Goal: Information Seeking & Learning: Find specific fact

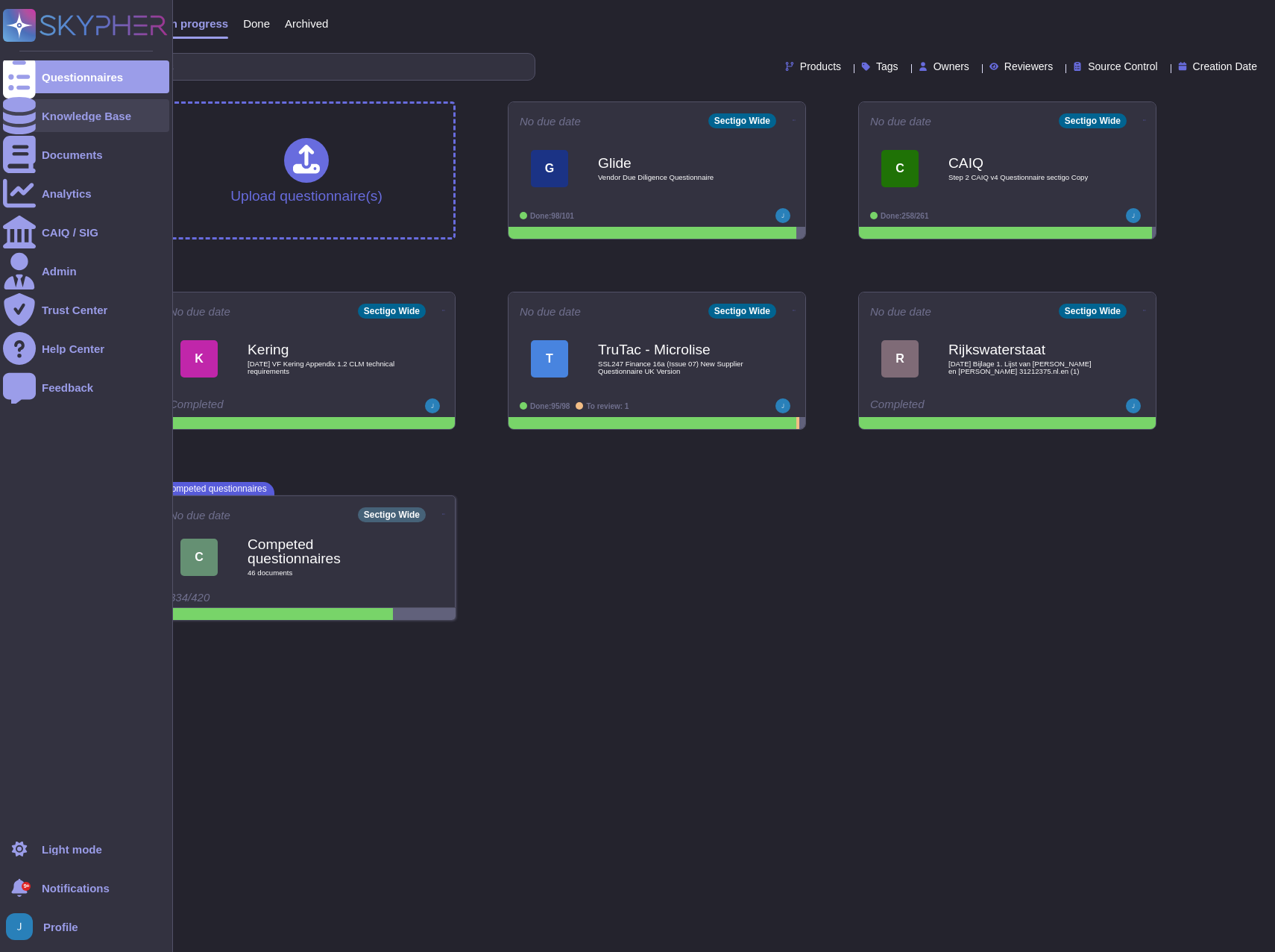
click at [77, 120] on div "Knowledge Base" at bounding box center [87, 116] width 90 height 11
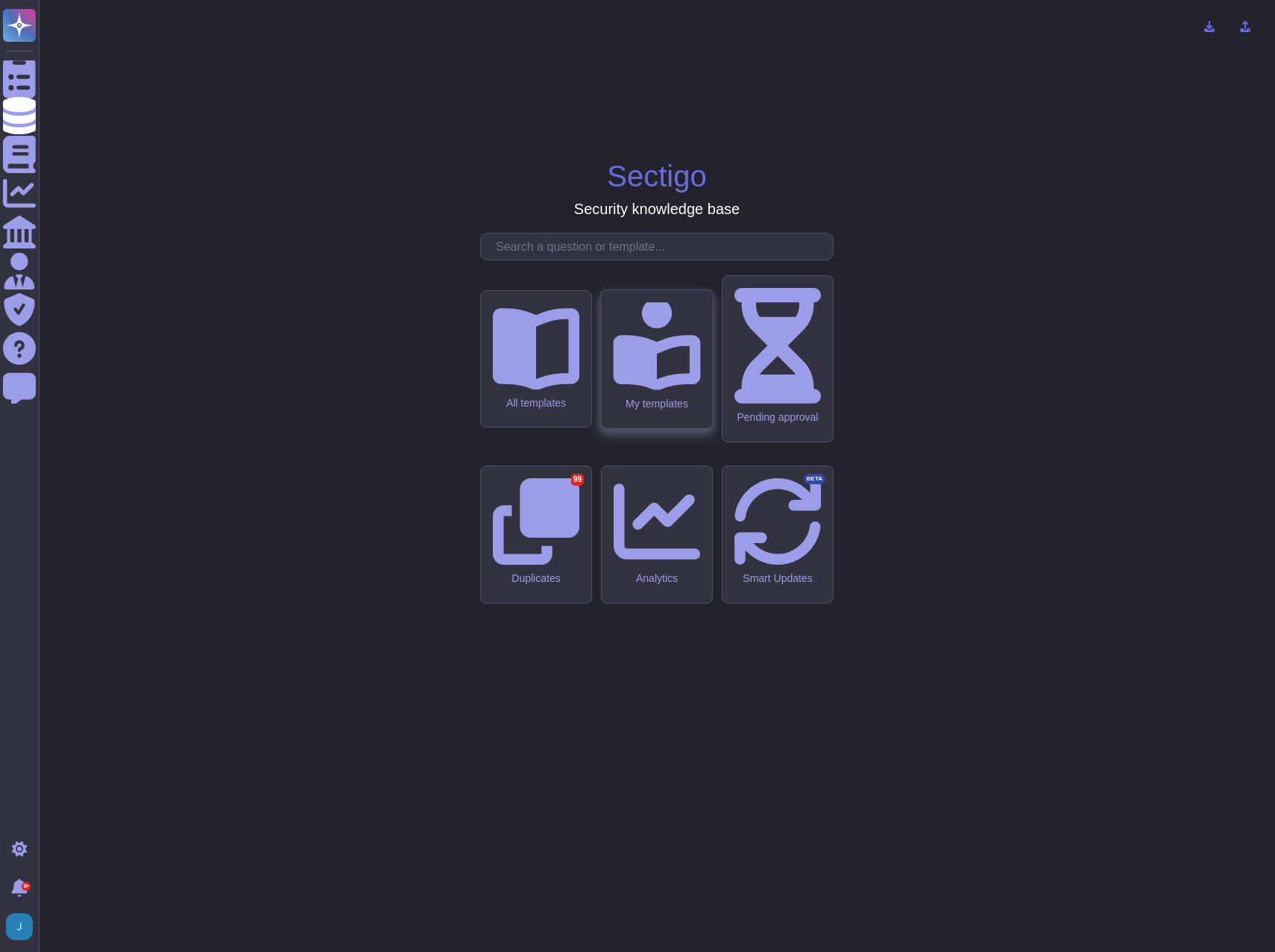
click at [635, 427] on div "My templates" at bounding box center [657, 359] width 111 height 138
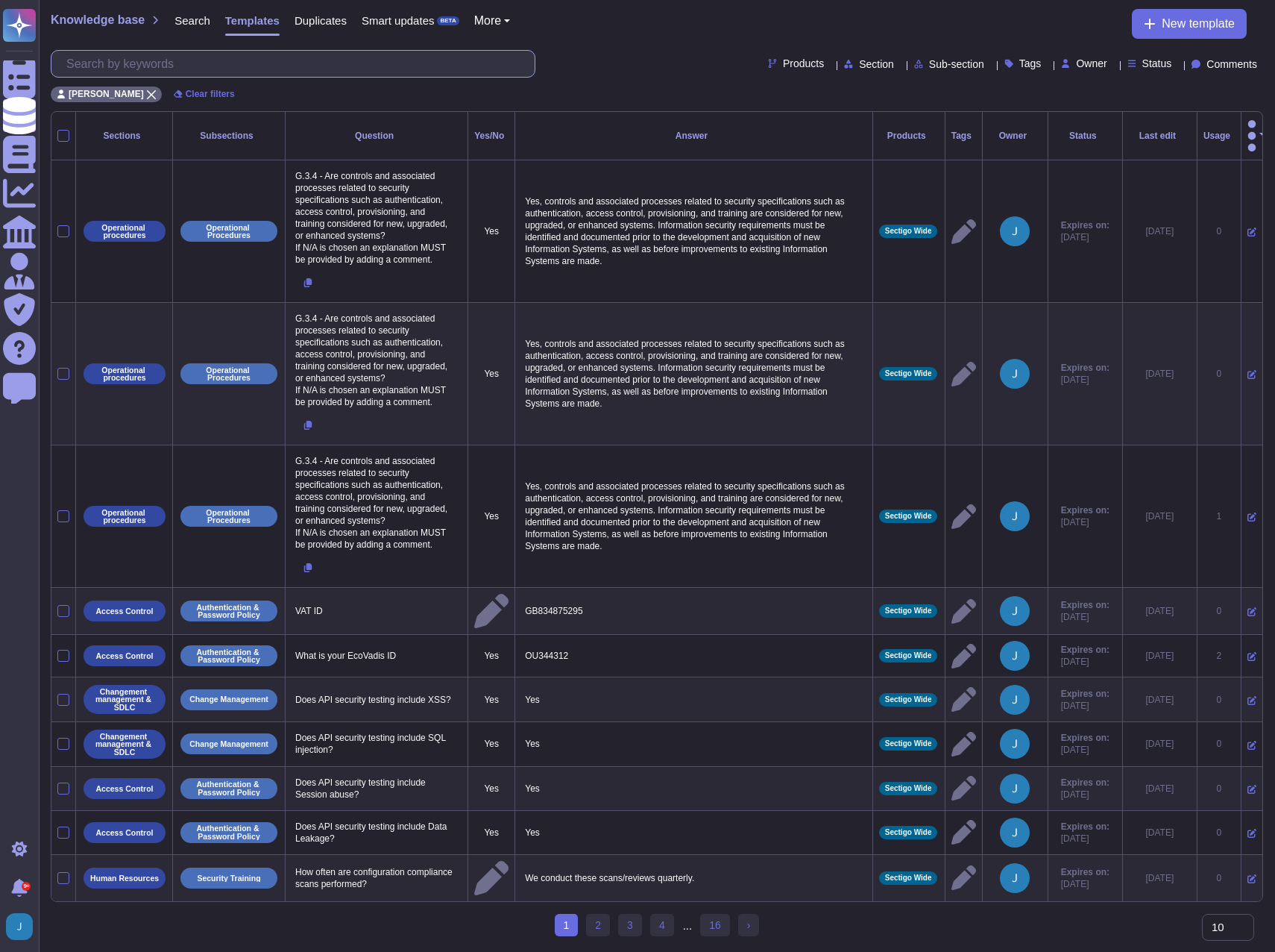
click at [159, 57] on input "text" at bounding box center [296, 63] width 476 height 26
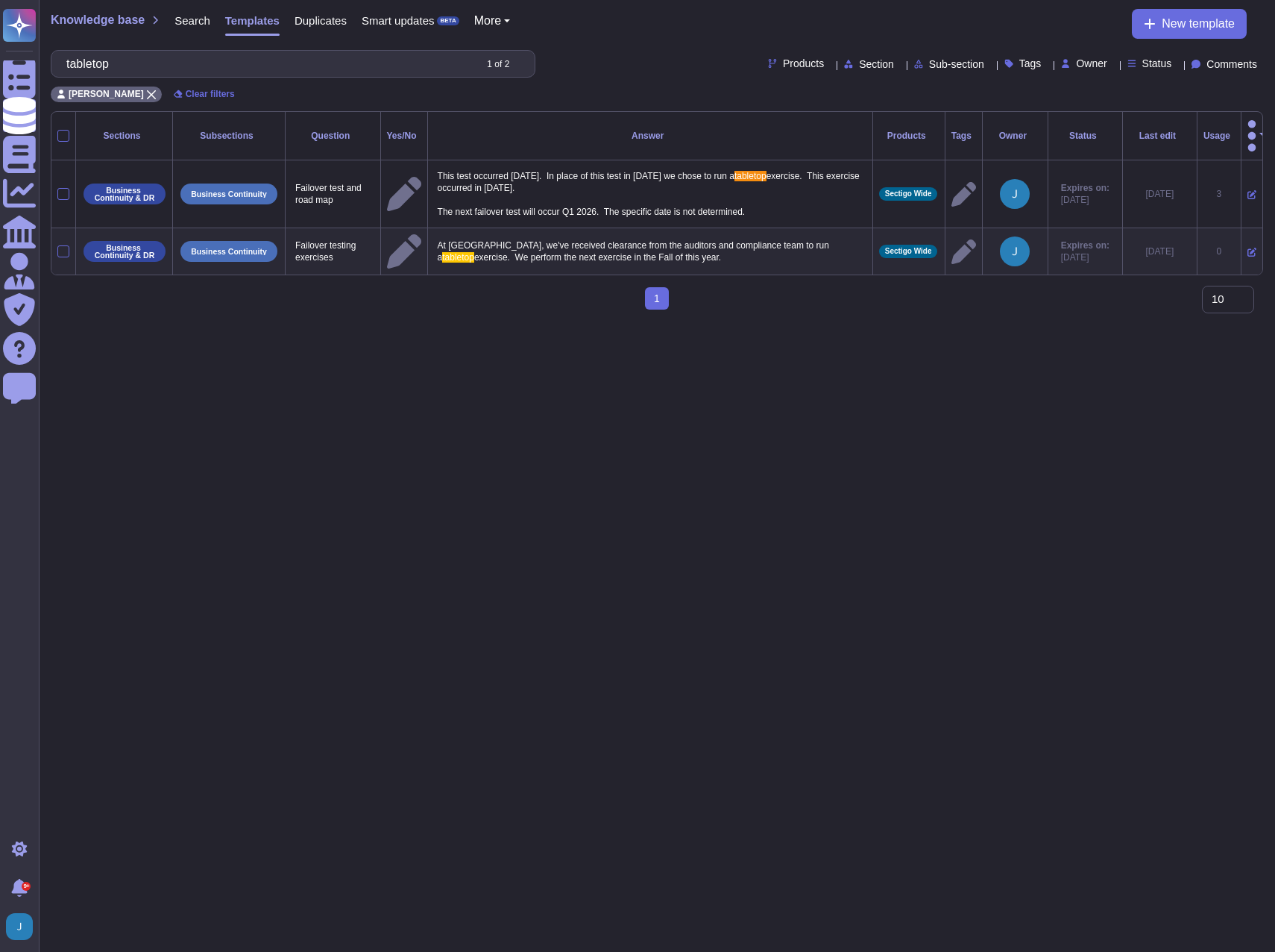
type input "tabletop"
click at [187, 17] on span "Search" at bounding box center [192, 21] width 36 height 11
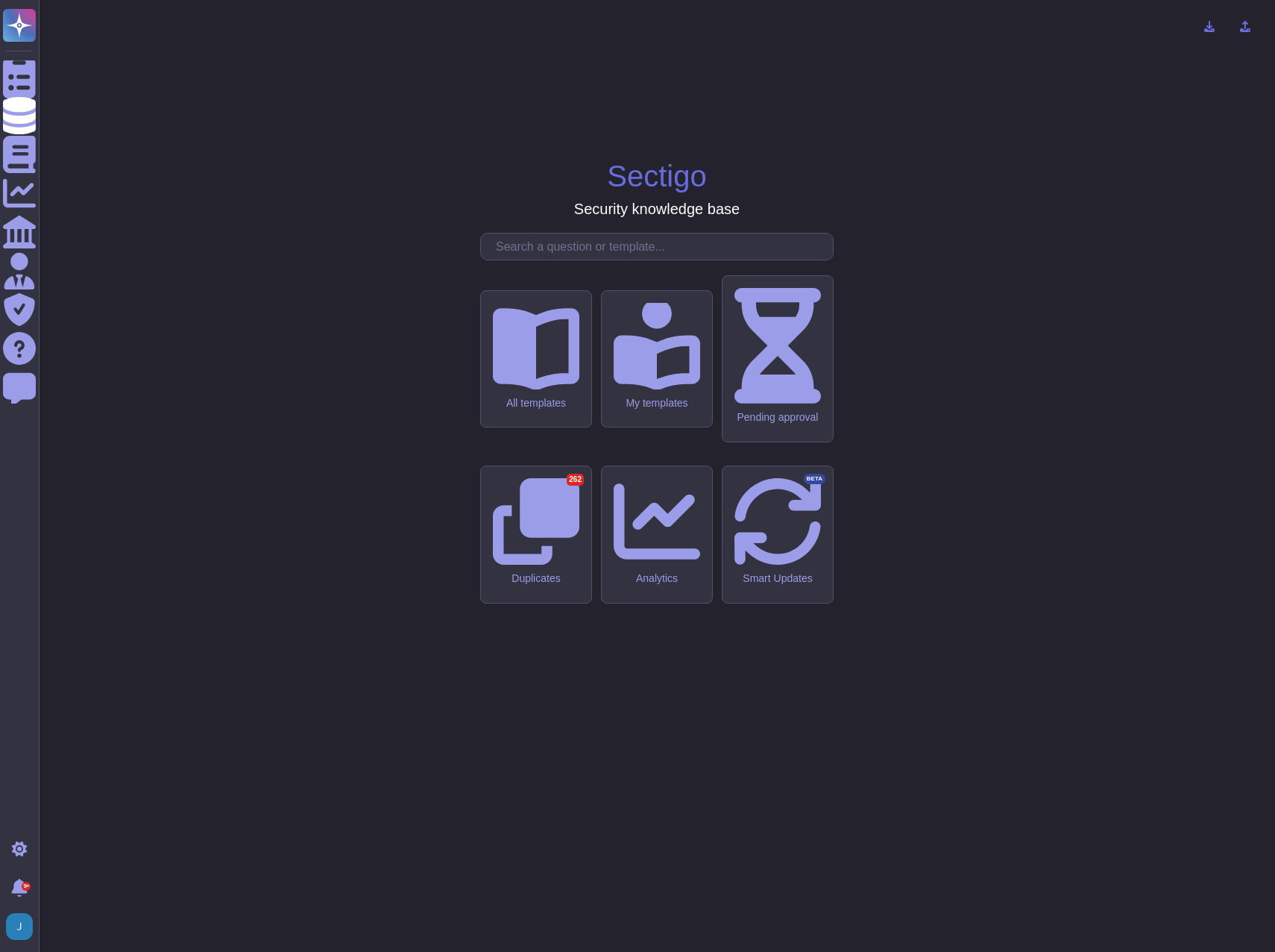
click at [529, 260] on input "text" at bounding box center [661, 246] width 345 height 26
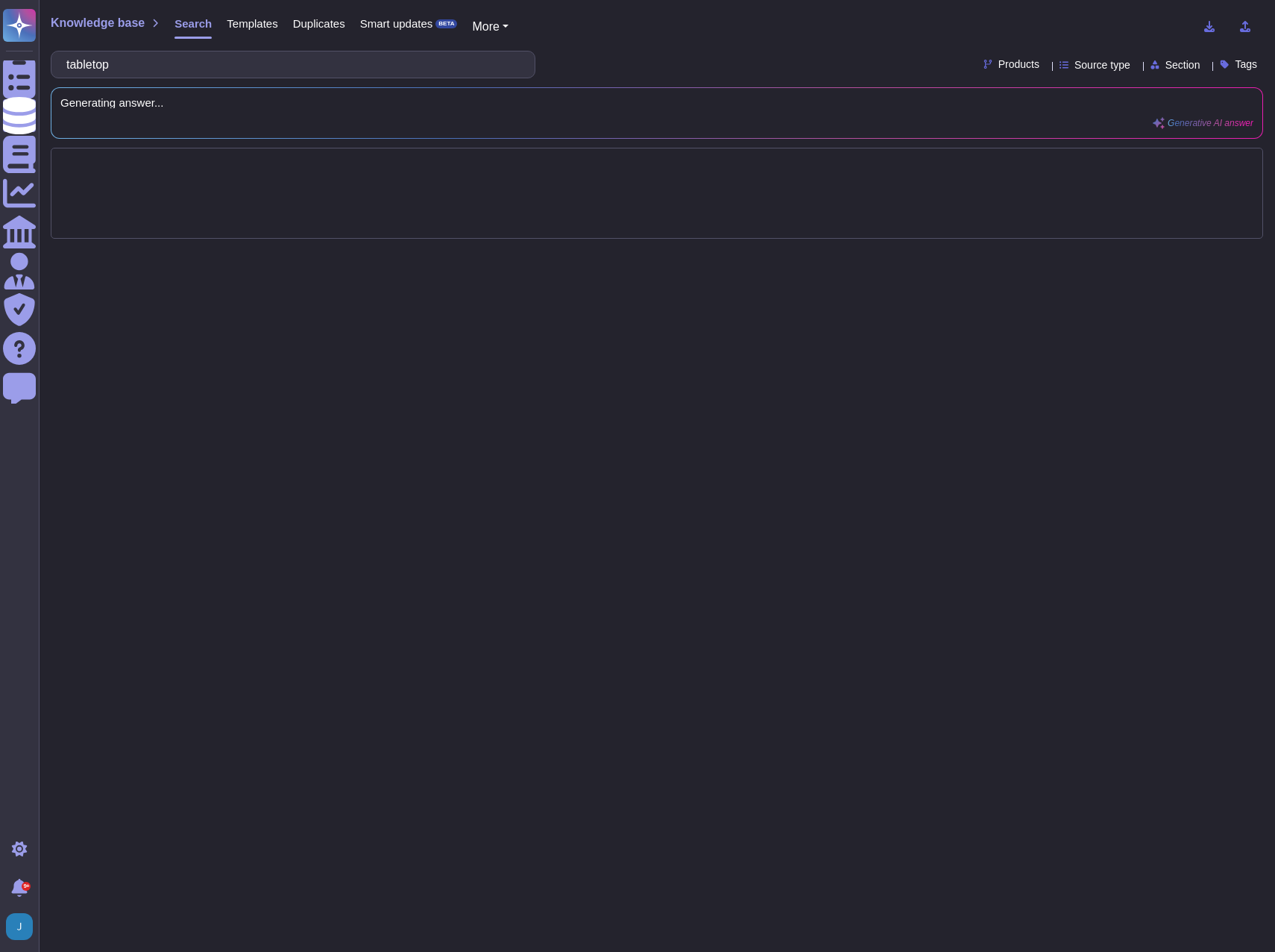
type input "tabletop"
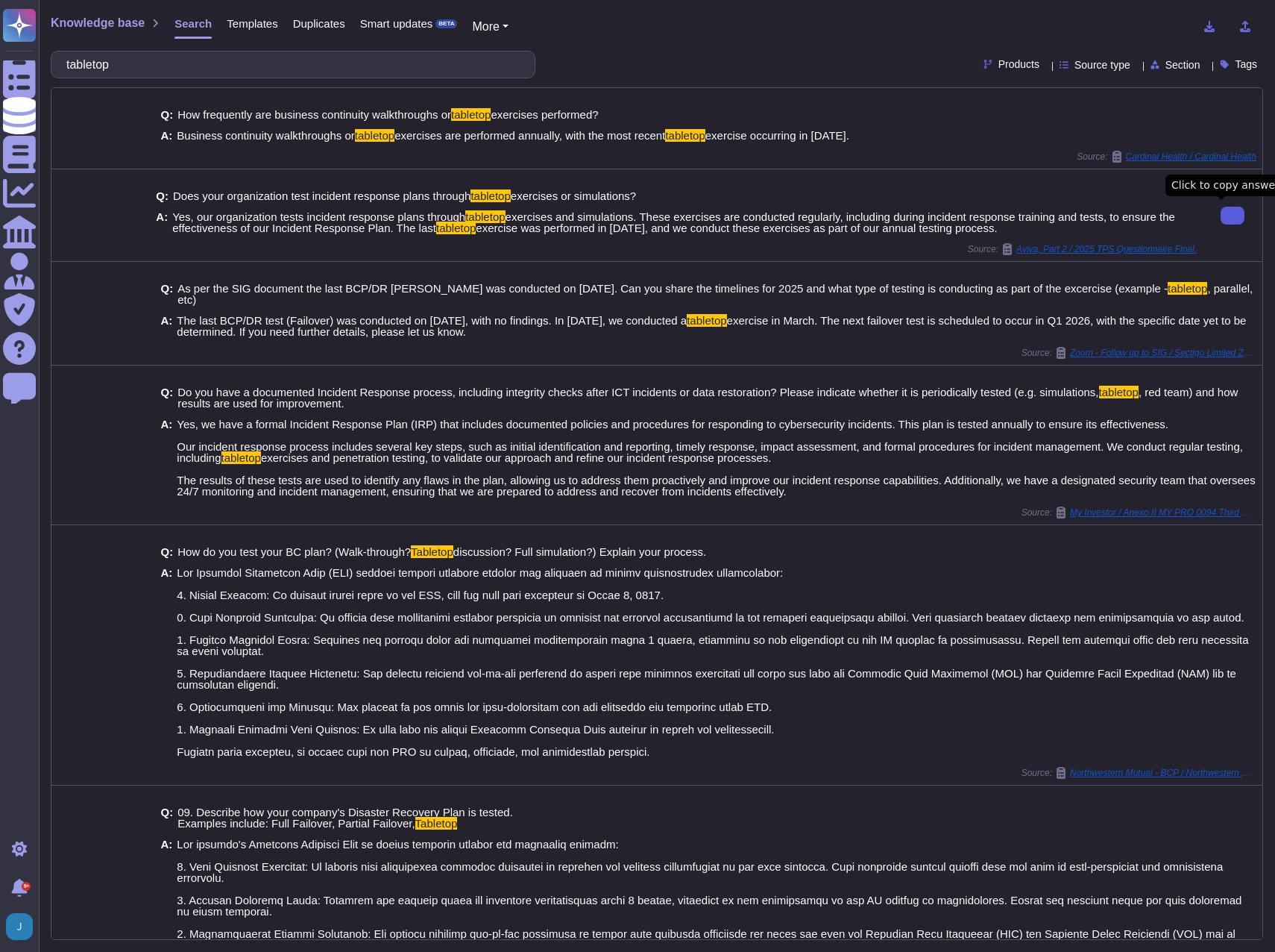
click at [1221, 218] on button at bounding box center [1233, 216] width 24 height 18
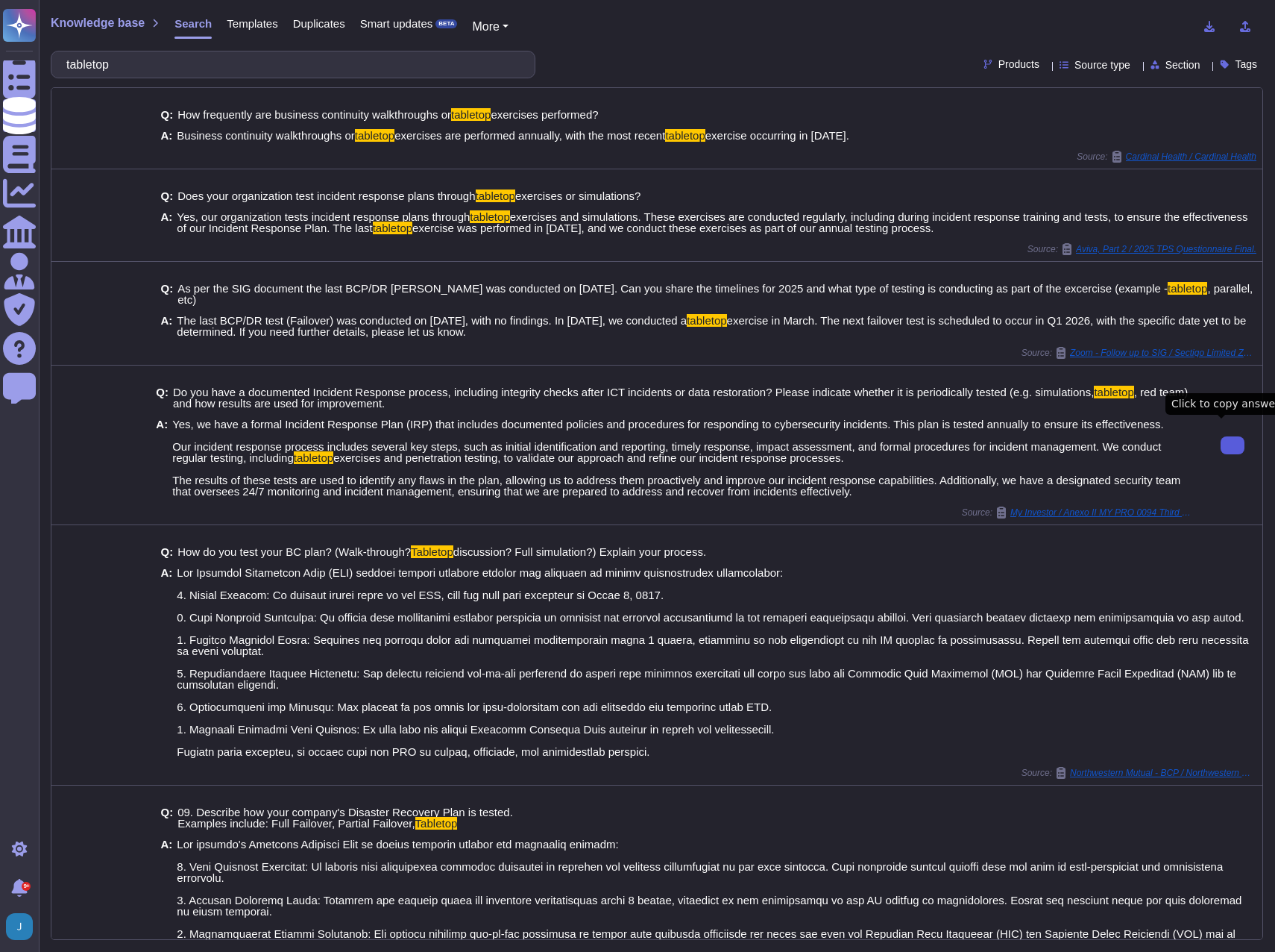
click at [1232, 445] on icon at bounding box center [1232, 445] width 0 height 0
